Goal: Check status: Check status

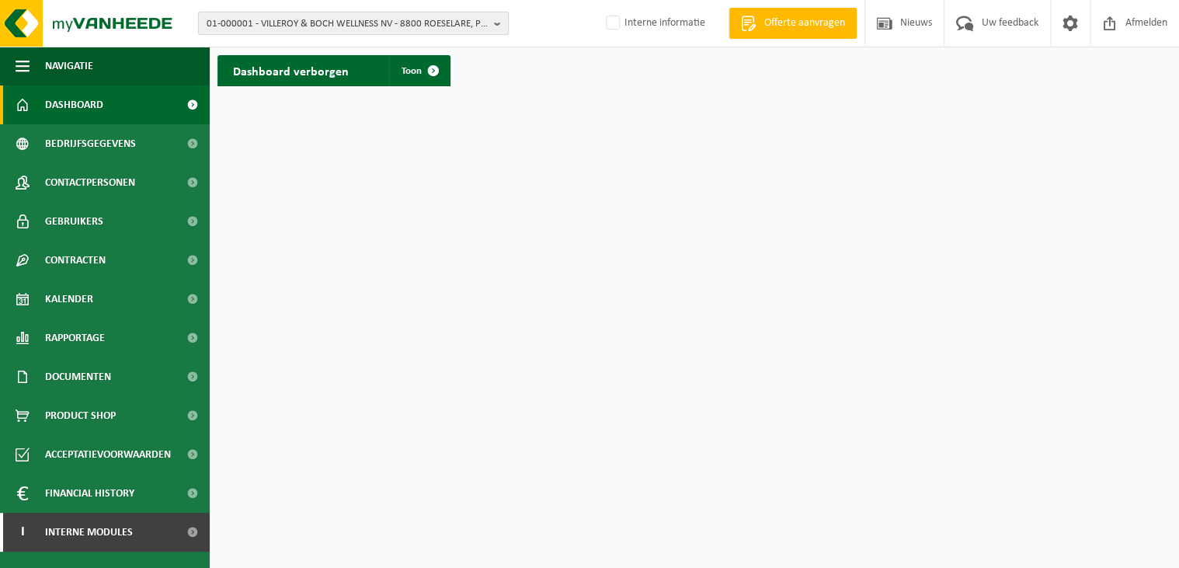
click at [260, 20] on span "01-000001 - VILLEROY & BOCH WELLNESS NV - 8800 ROESELARE, POPULIERSTRAAT 1" at bounding box center [347, 23] width 281 height 23
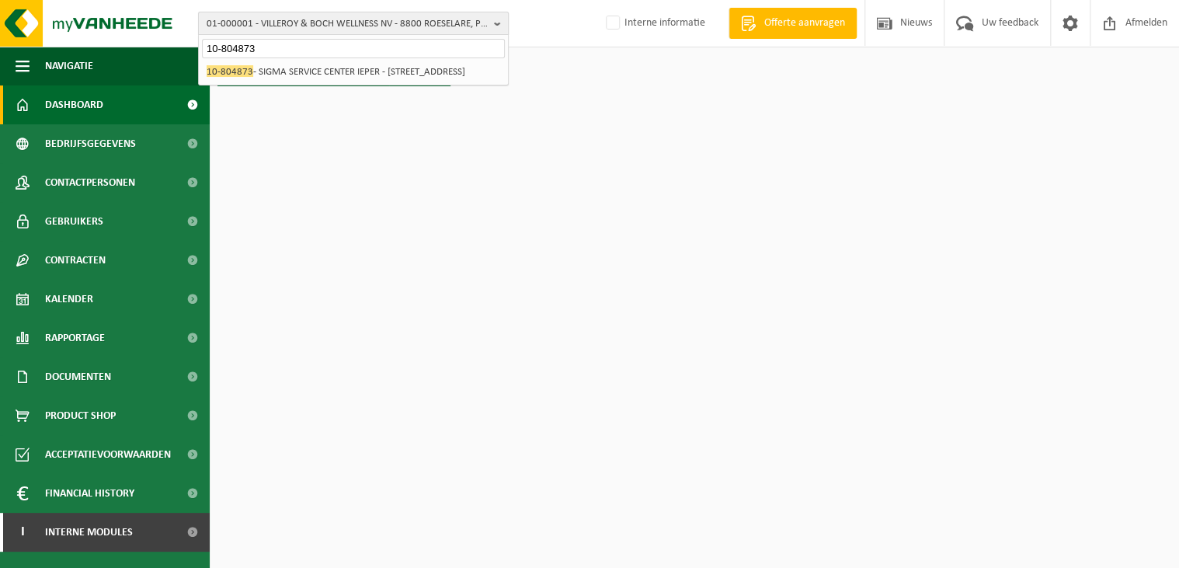
type input "10-804873"
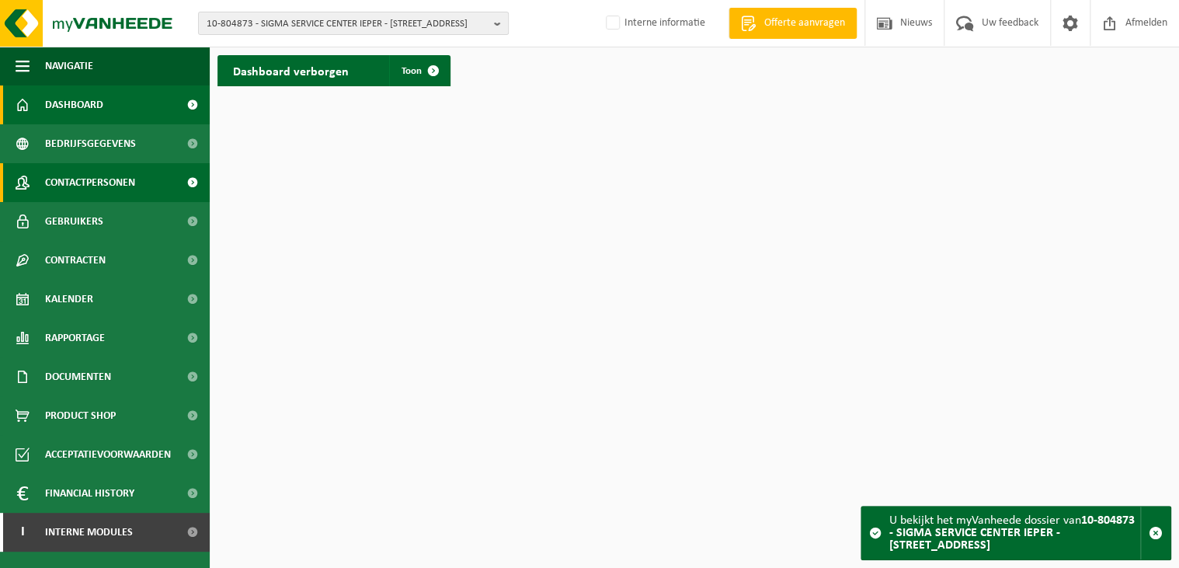
click at [116, 179] on span "Contactpersonen" at bounding box center [90, 182] width 90 height 39
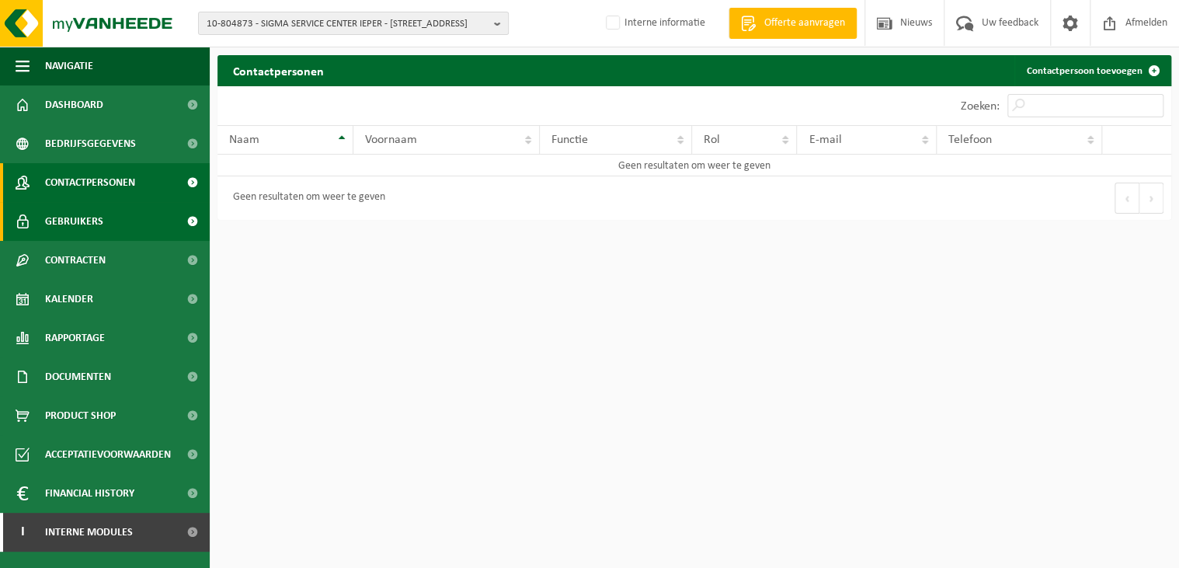
click at [90, 221] on span "Gebruikers" at bounding box center [74, 221] width 58 height 39
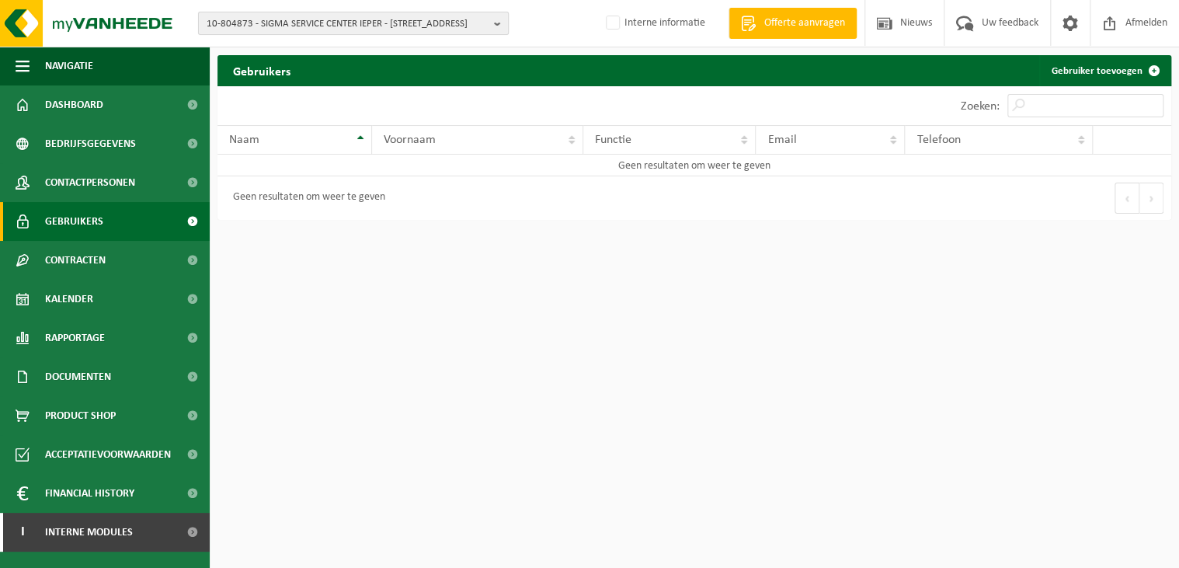
click at [323, 27] on span "10-804873 - SIGMA SERVICE CENTER IEPER - [STREET_ADDRESS]" at bounding box center [347, 23] width 281 height 23
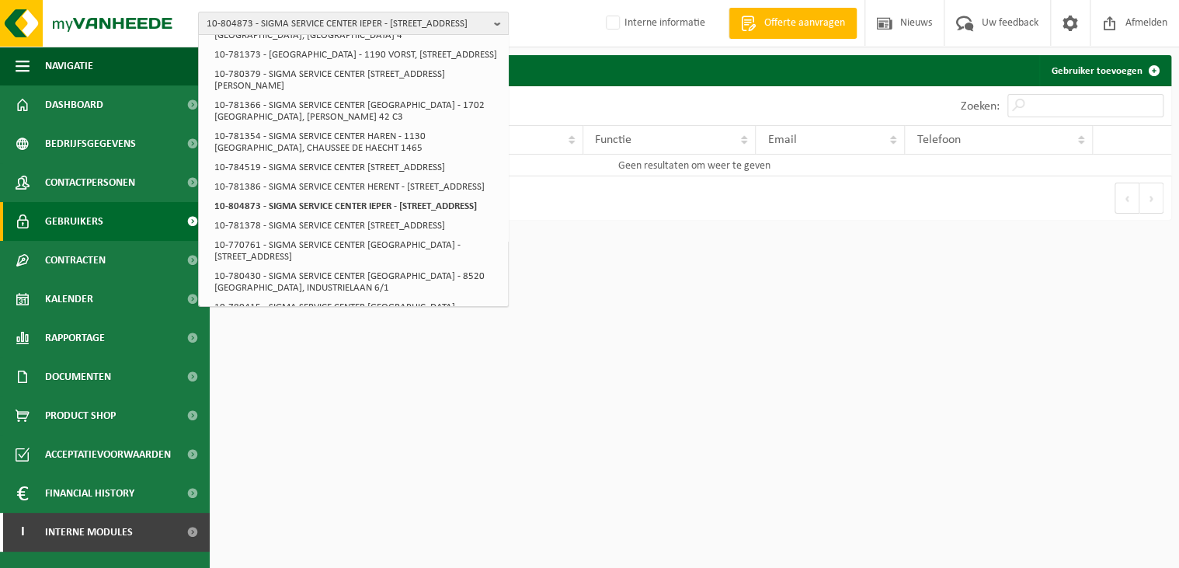
scroll to position [388, 0]
click at [546, 454] on html "10-804873 - SIGMA SERVICE CENTER IEPER - 8900 IEPER, OOSTKAAI 23A/13 01-053391 …" at bounding box center [589, 284] width 1179 height 568
drag, startPoint x: 485, startPoint y: 401, endPoint x: 177, endPoint y: 179, distance: 380.0
click at [485, 401] on html "10-804873 - SIGMA SERVICE CENTER IEPER - 8900 IEPER, OOSTKAAI 23A/13 01-053391 …" at bounding box center [589, 284] width 1179 height 568
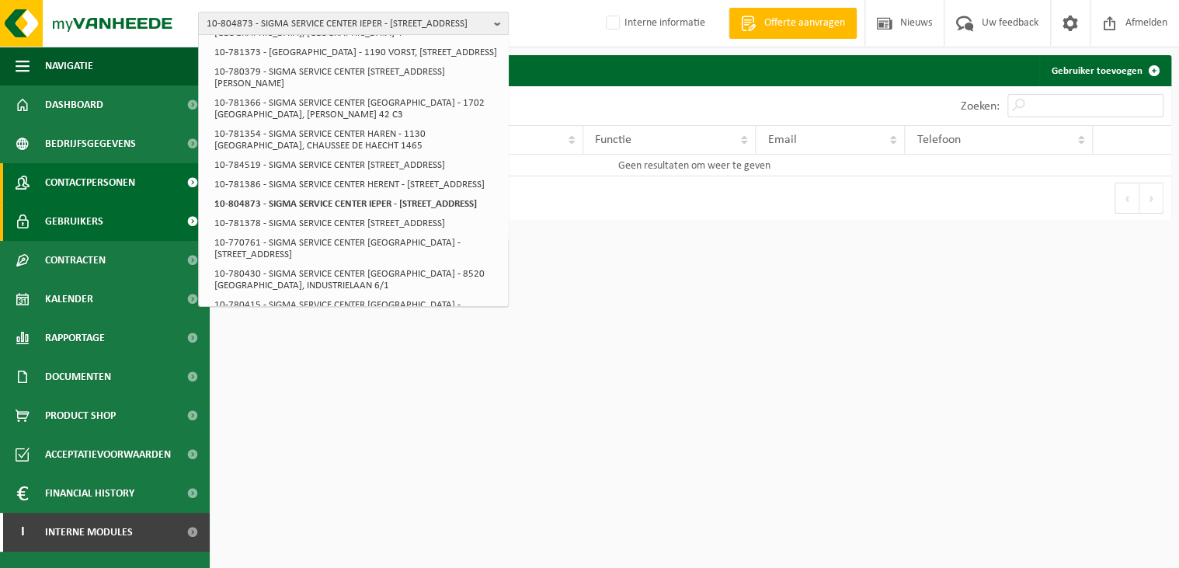
click at [101, 179] on span "Contactpersonen" at bounding box center [90, 182] width 90 height 39
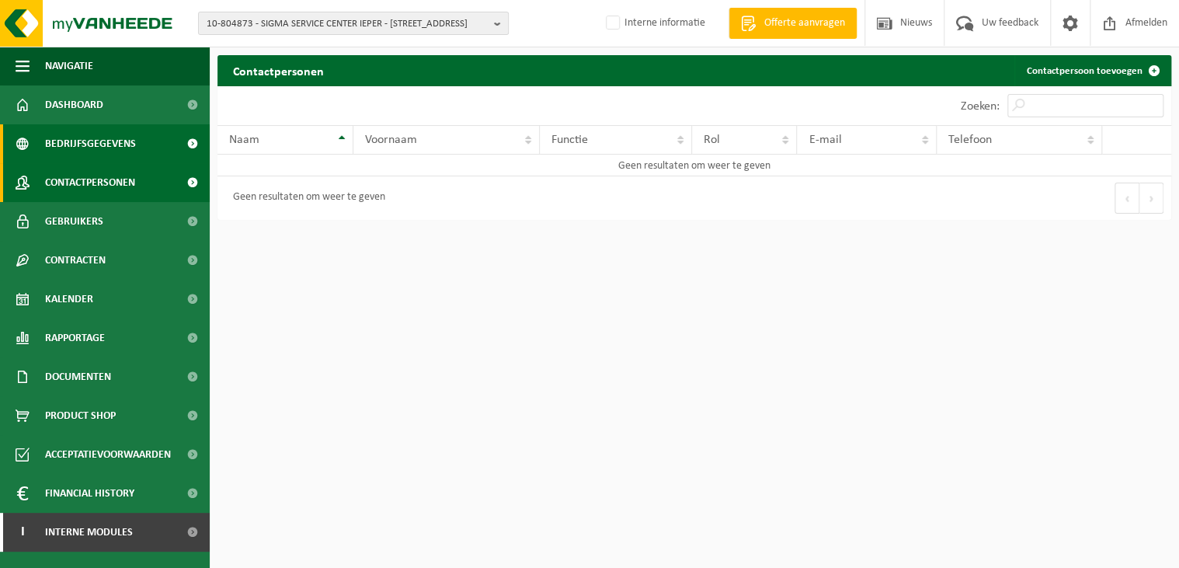
drag, startPoint x: 93, startPoint y: 141, endPoint x: 107, endPoint y: 143, distance: 14.2
click at [93, 141] on span "Bedrijfsgegevens" at bounding box center [90, 143] width 91 height 39
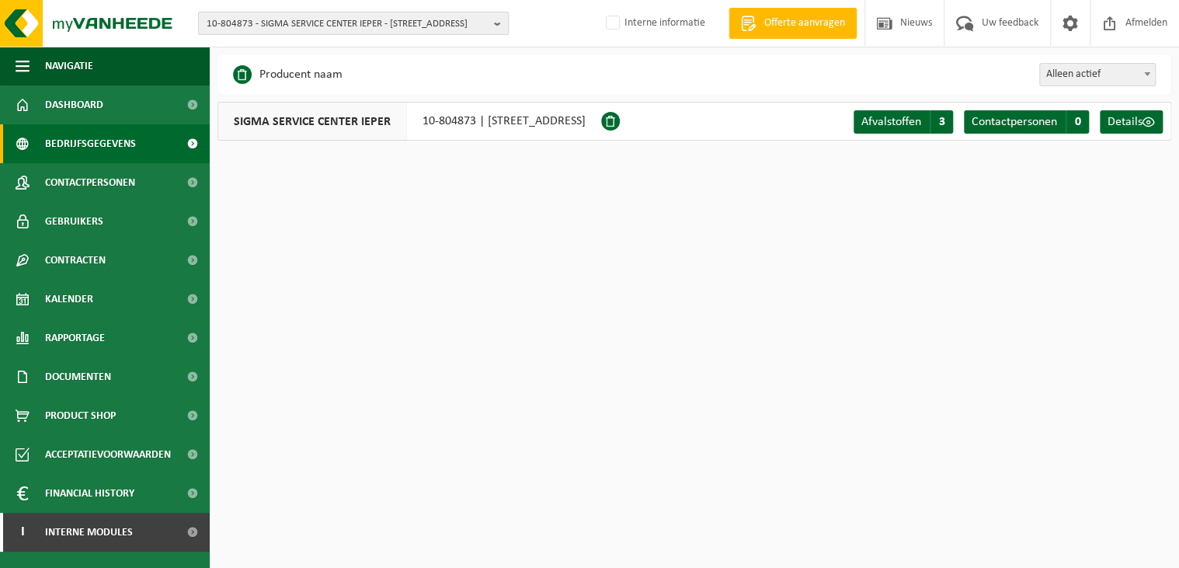
click at [383, 16] on span "10-804873 - SIGMA SERVICE CENTER IEPER - [STREET_ADDRESS]" at bounding box center [347, 23] width 281 height 23
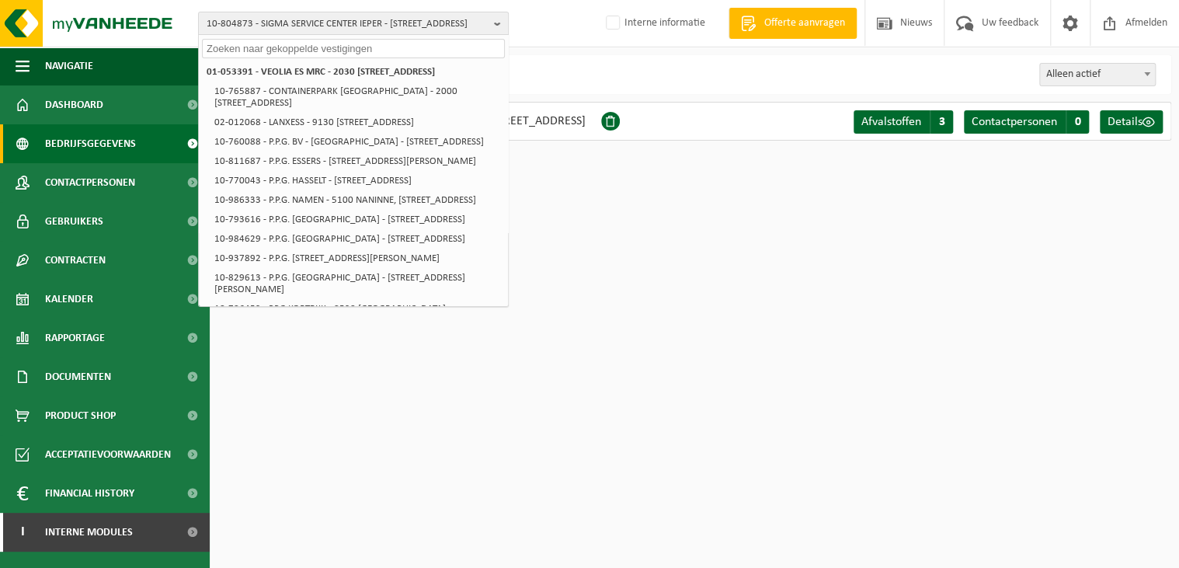
drag, startPoint x: 214, startPoint y: 40, endPoint x: 220, endPoint y: 48, distance: 9.5
click at [218, 46] on input "text" at bounding box center [353, 48] width 303 height 19
type input "1"
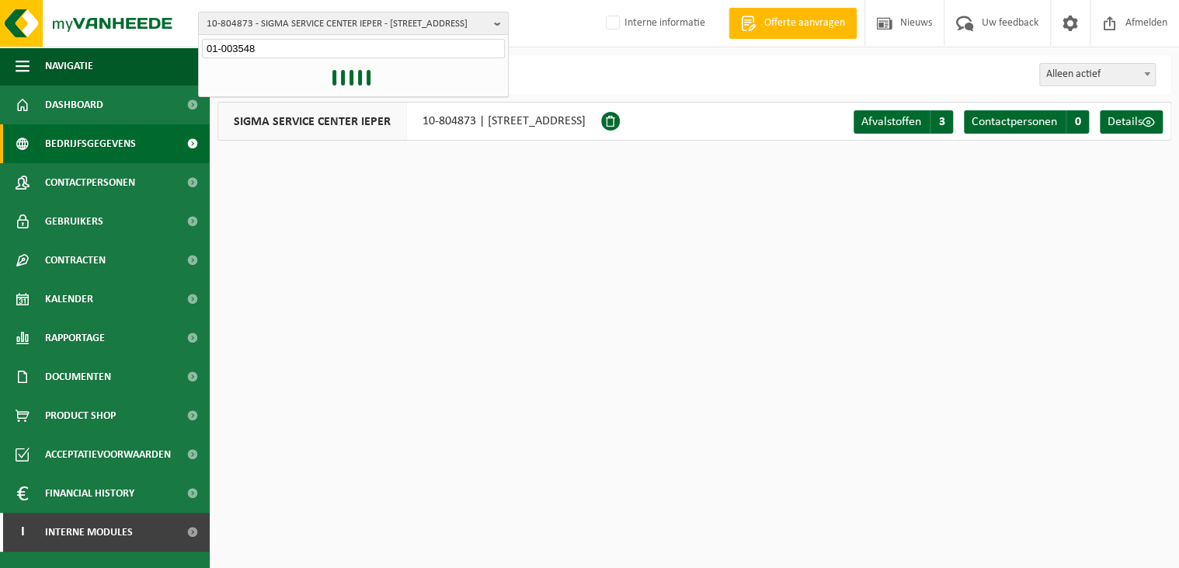
type input "01-003548"
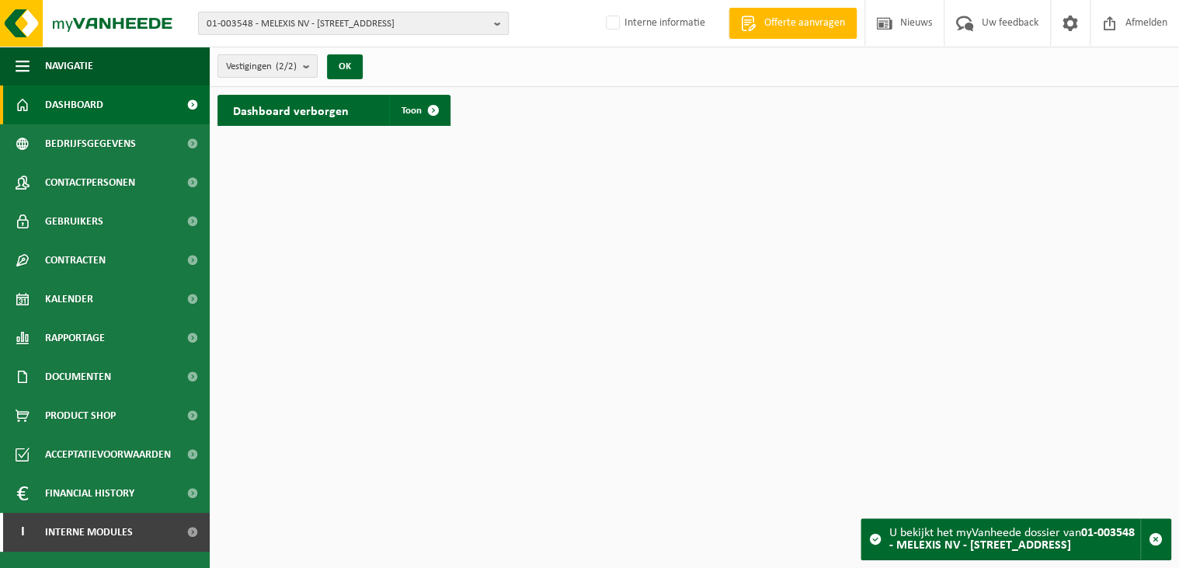
click at [290, 23] on span "01-003548 - MELEXIS NV - 8900 IEPER, ROZENDAALSTRAAT 12" at bounding box center [347, 23] width 281 height 23
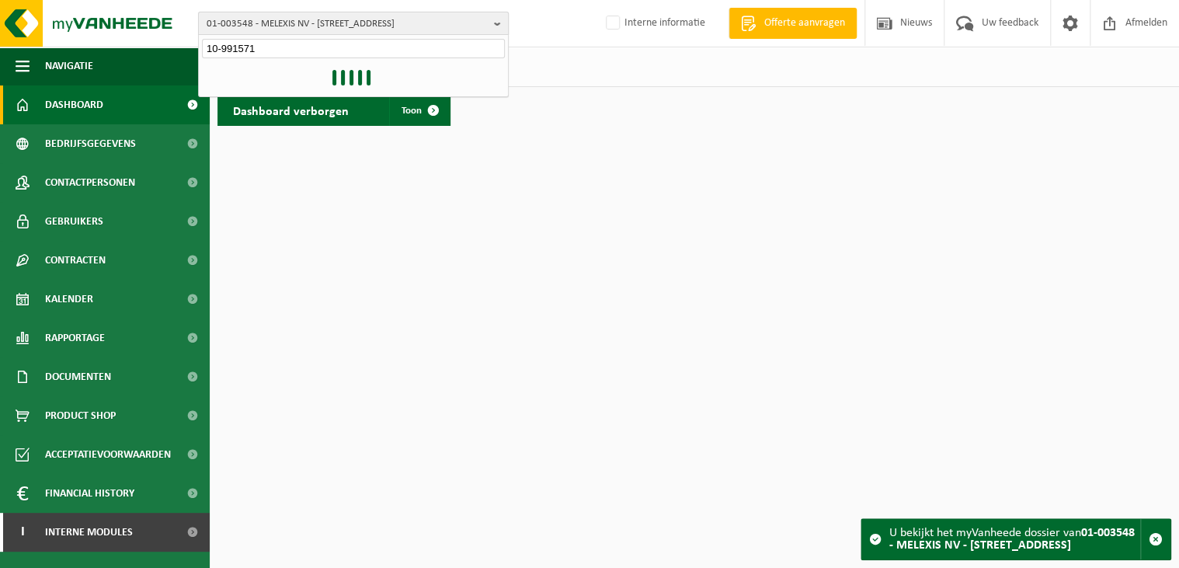
type input "10-991571"
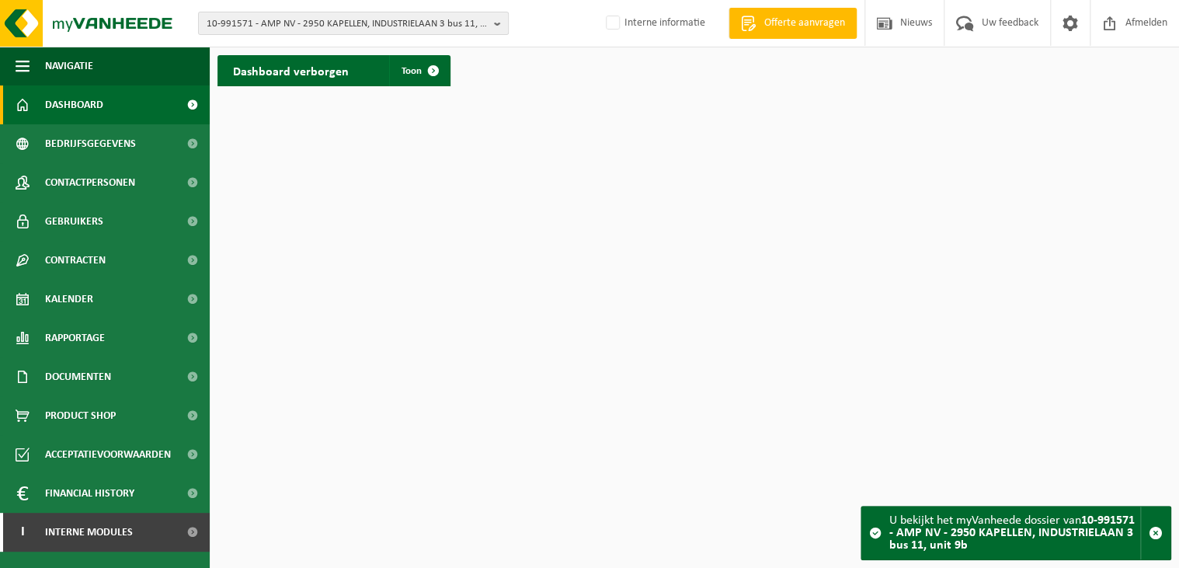
drag, startPoint x: 102, startPoint y: 297, endPoint x: 238, endPoint y: 298, distance: 136.7
click at [102, 297] on link "Kalender" at bounding box center [105, 299] width 210 height 39
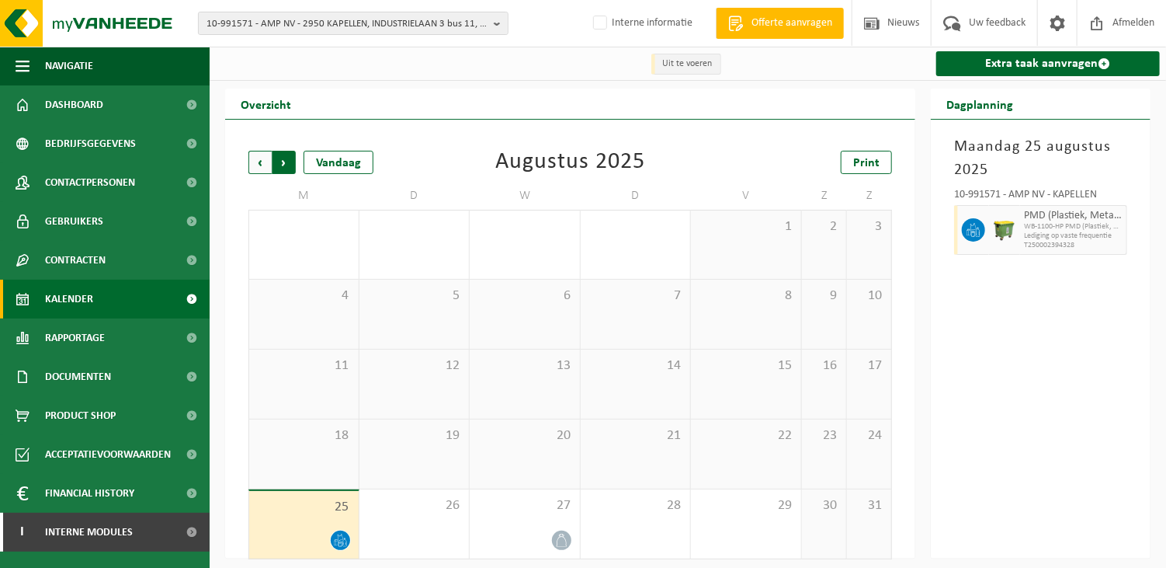
click at [257, 162] on span "Vorige" at bounding box center [260, 162] width 23 height 23
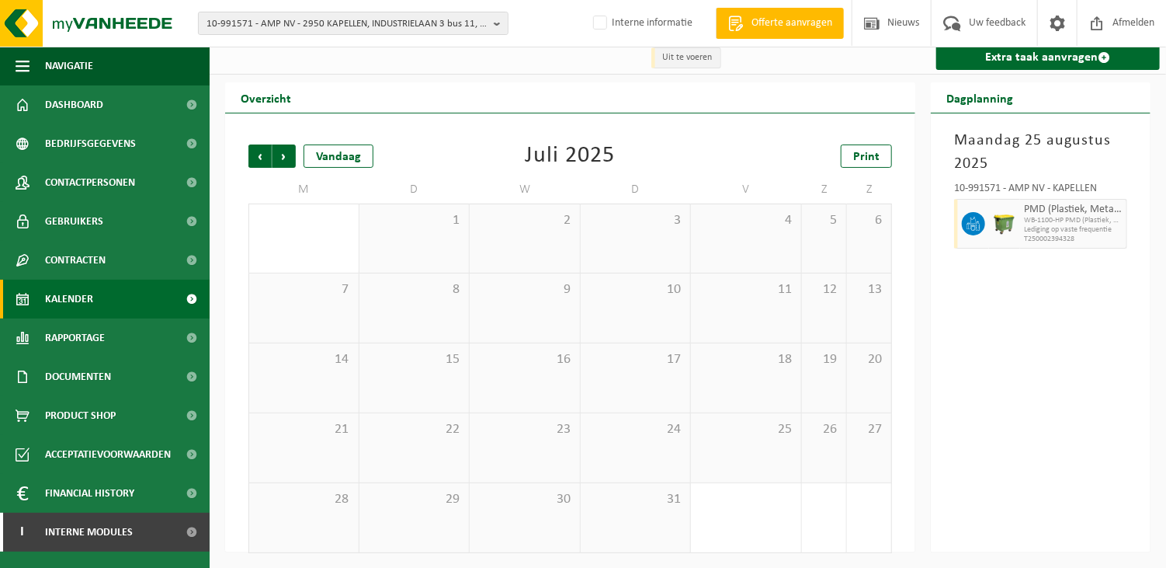
scroll to position [8, 0]
click at [255, 155] on span "Vorige" at bounding box center [260, 155] width 23 height 23
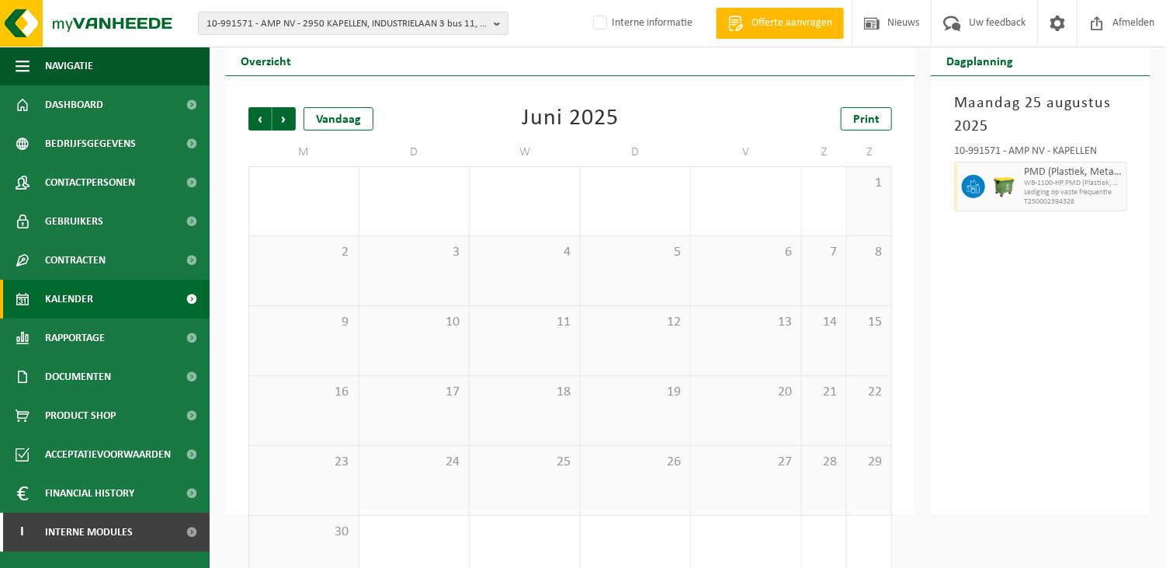
scroll to position [78, 0]
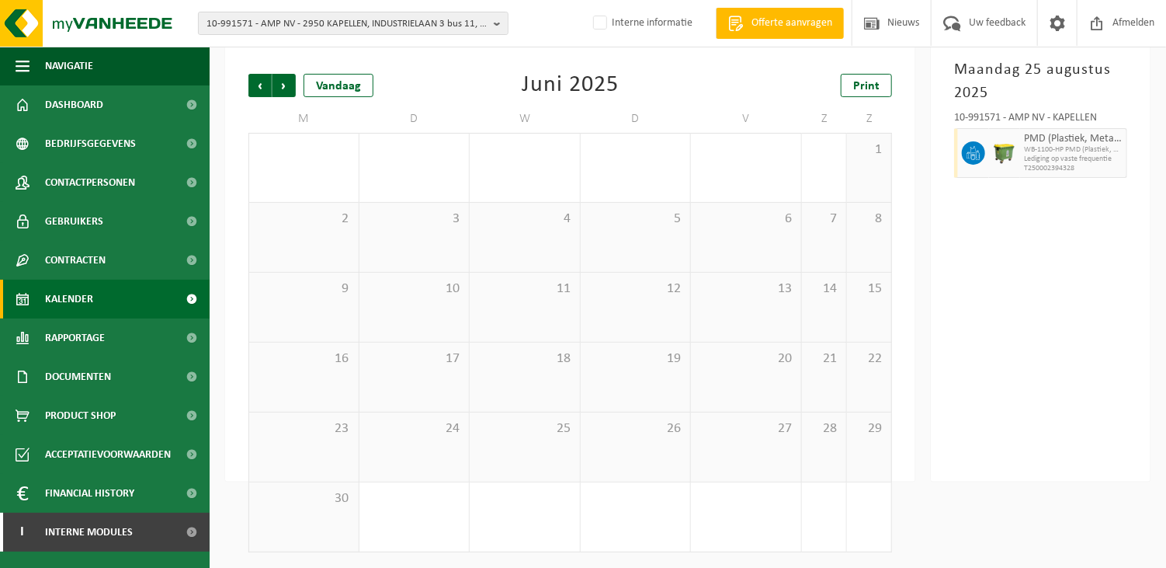
click at [1037, 388] on div "[DATE] 10-991571 - AMP NV - KAPELLEN PMD (Plastiek, Metaal, Drankkartons) (bedr…" at bounding box center [1041, 262] width 220 height 439
click at [1012, 160] on img at bounding box center [1004, 152] width 23 height 23
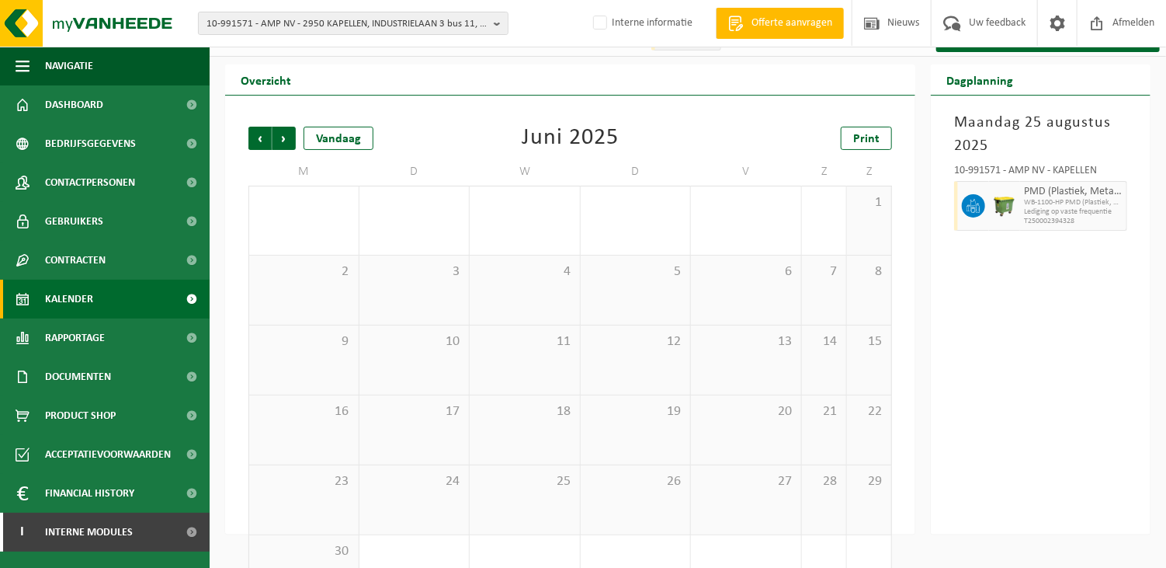
scroll to position [0, 0]
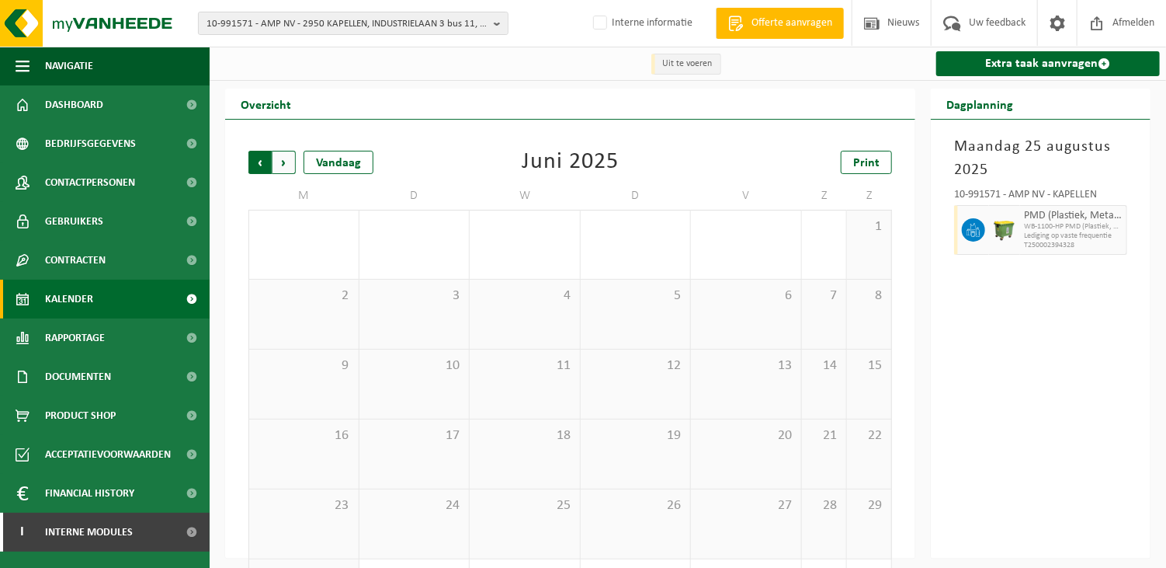
click at [283, 163] on span "Volgende" at bounding box center [284, 162] width 23 height 23
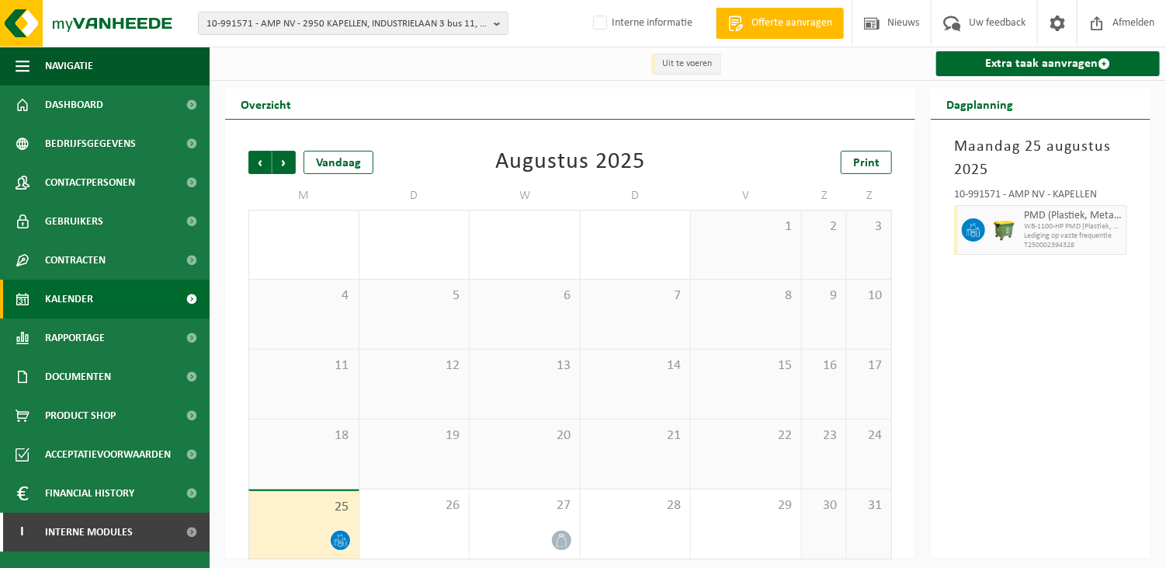
scroll to position [8, 0]
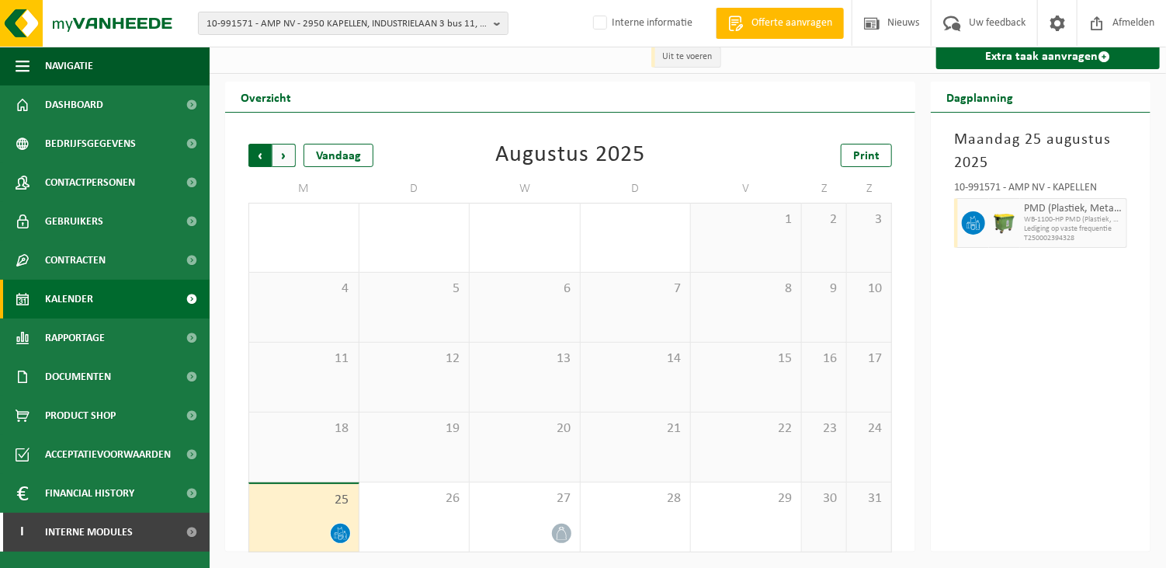
click at [284, 156] on span "Volgende" at bounding box center [284, 155] width 23 height 23
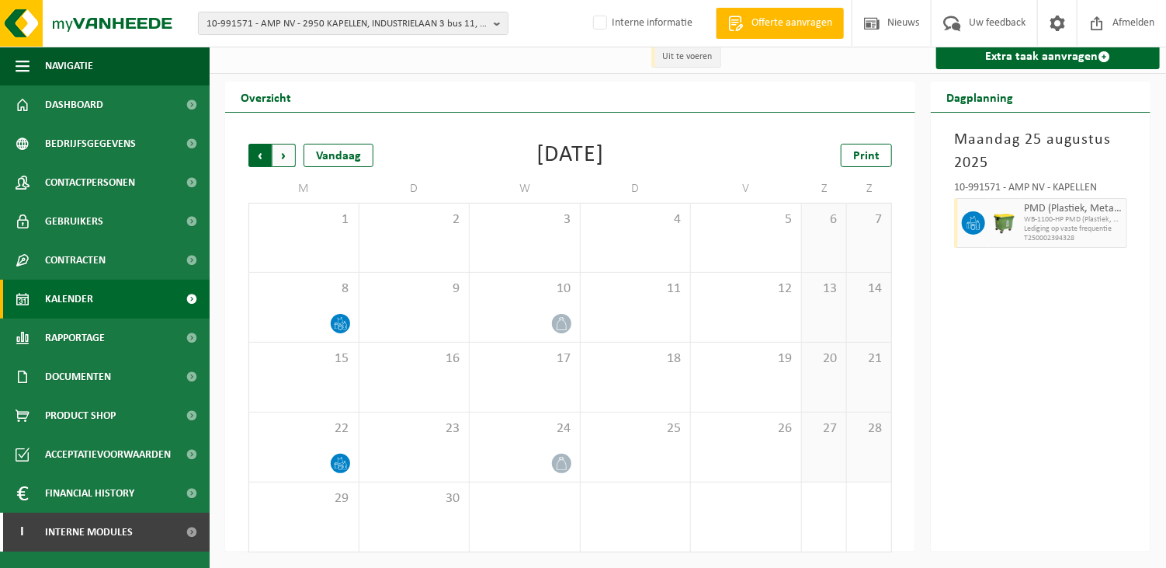
click at [289, 150] on span "Volgende" at bounding box center [284, 155] width 23 height 23
